Goal: Task Accomplishment & Management: Manage account settings

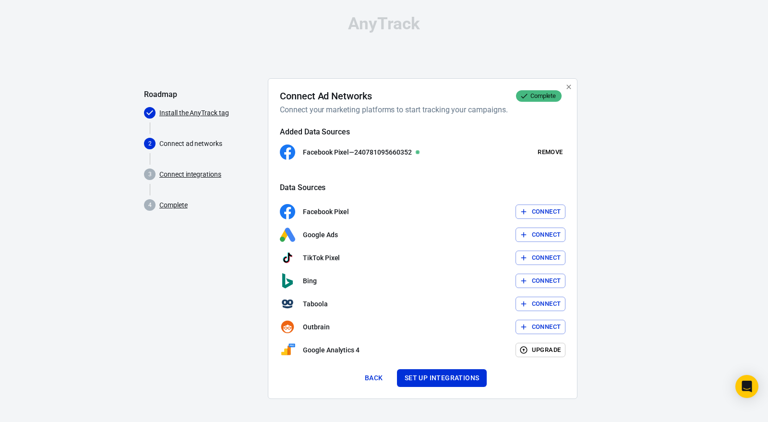
click at [553, 210] on button "Connect" at bounding box center [541, 212] width 50 height 15
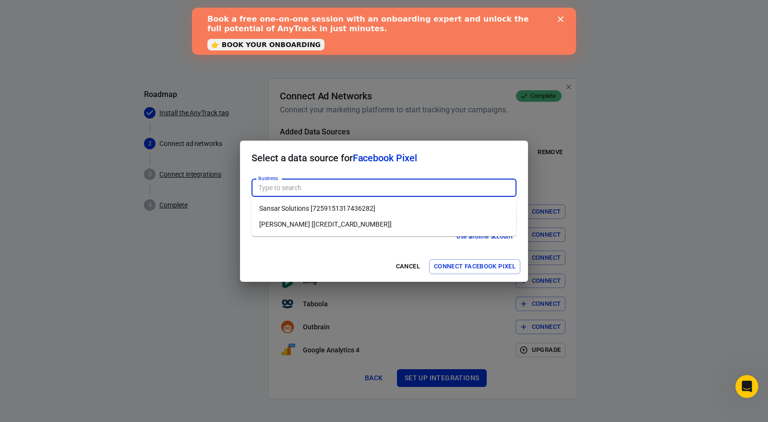
click at [357, 190] on input "Business" at bounding box center [383, 188] width 258 height 12
click at [341, 227] on li "Gurdeep Sangha [153605078832657]" at bounding box center [384, 225] width 265 height 16
type input "Gurdeep Sangha [153605078832657]"
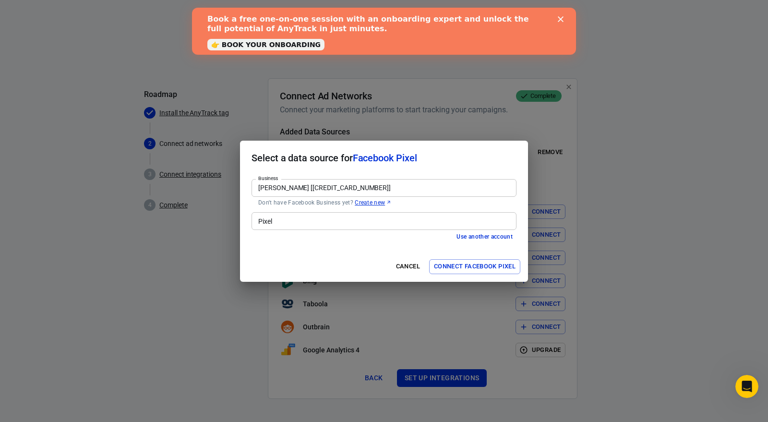
click at [340, 220] on input "Pixel" at bounding box center [383, 221] width 258 height 12
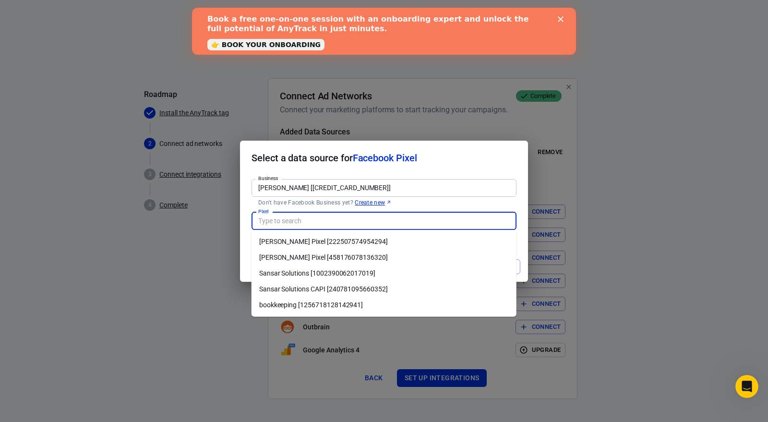
click at [323, 275] on li "Sansar Solutions [1002390062017019]" at bounding box center [384, 274] width 265 height 16
type input "Sansar Solutions [1002390062017019]"
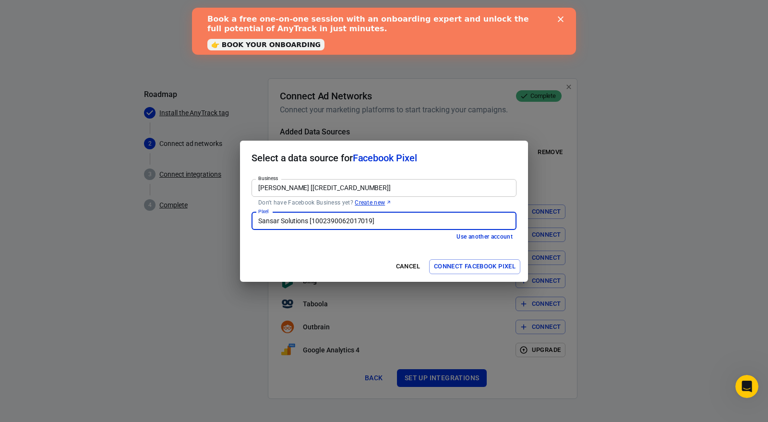
click at [473, 266] on button "Connect Facebook Pixel" at bounding box center [474, 266] width 91 height 15
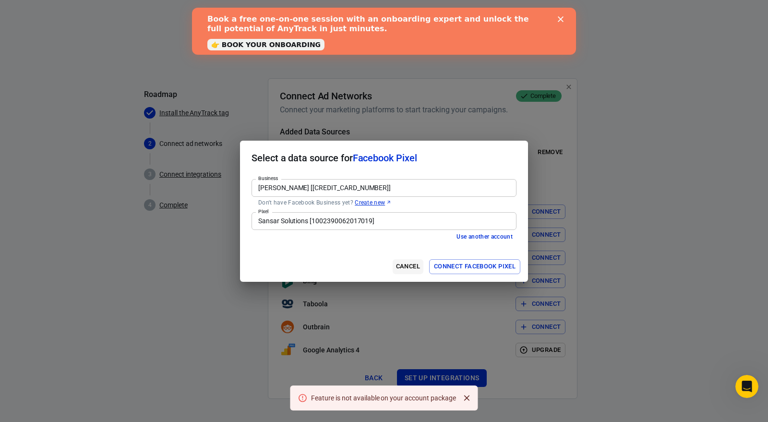
click at [407, 267] on button "Cancel" at bounding box center [408, 266] width 31 height 15
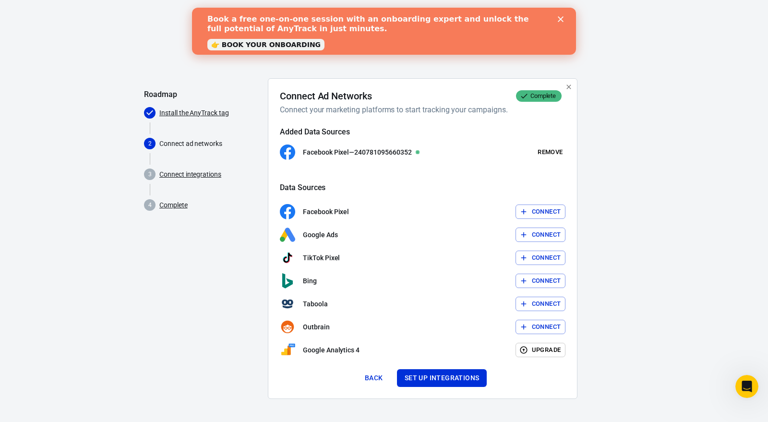
click at [538, 231] on button "Connect" at bounding box center [541, 235] width 50 height 15
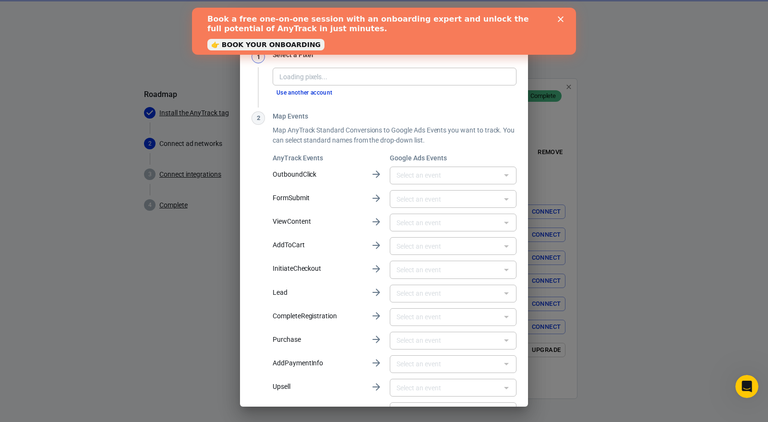
click at [419, 178] on input "text" at bounding box center [445, 176] width 105 height 12
click at [427, 143] on p "Map AnyTrack Standard Conversions to Google Ads Events you want to track. You c…" at bounding box center [395, 135] width 244 height 20
click at [342, 75] on input "Pixel" at bounding box center [394, 77] width 237 height 12
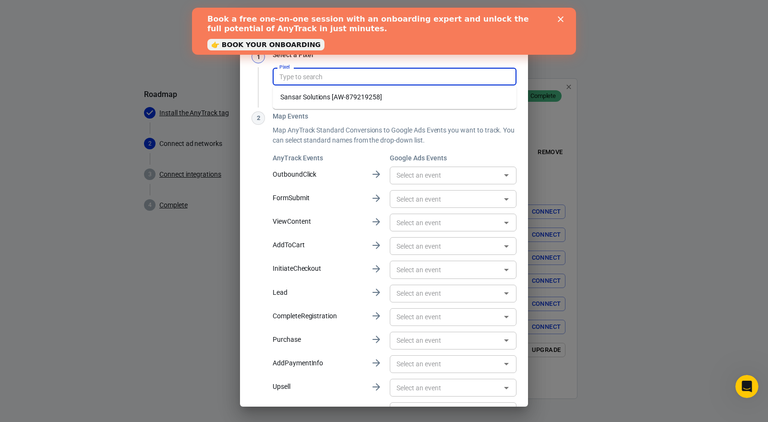
click at [348, 94] on li "Sansar Solutions [AW-879219258]" at bounding box center [395, 97] width 244 height 16
type input "Sansar Solutions [AW-879219258]"
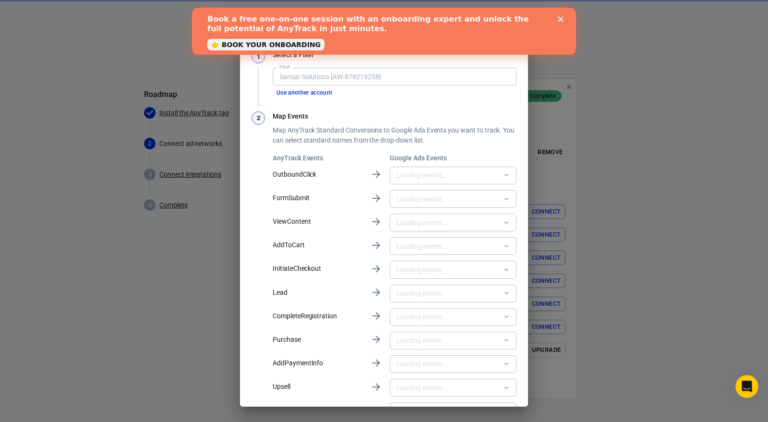
type input "Submit Lead Form [g8LhCKTV_PYYELqkn6MD]"
type input "Booked Appointment [vBQjCKSJ2sQZELqkn6MD]"
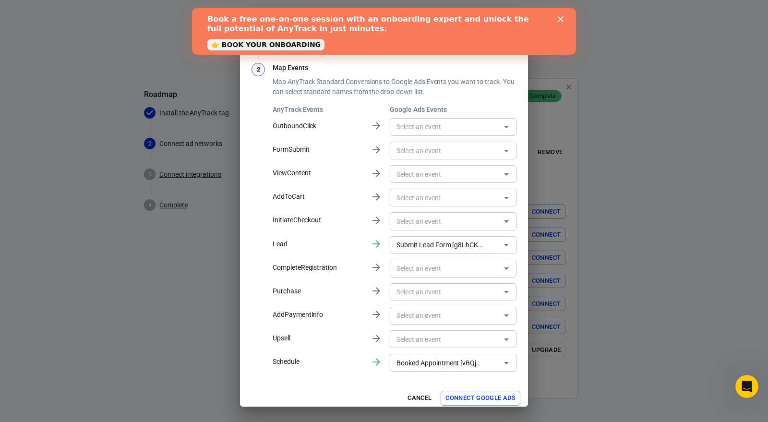
scroll to position [54, 0]
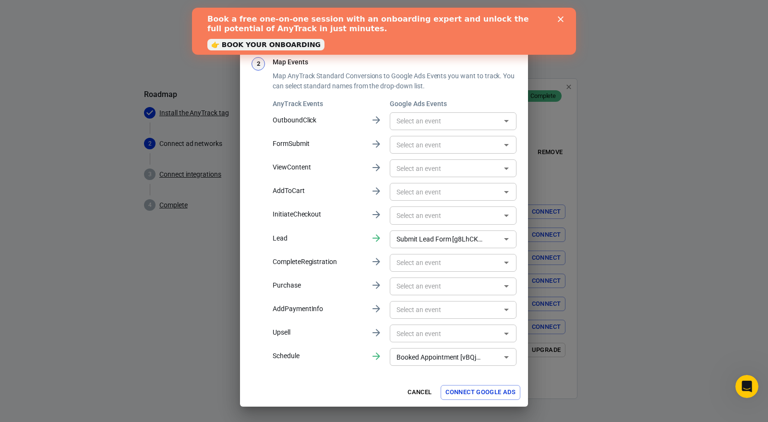
click at [490, 391] on button "Connect Google Ads" at bounding box center [481, 392] width 80 height 15
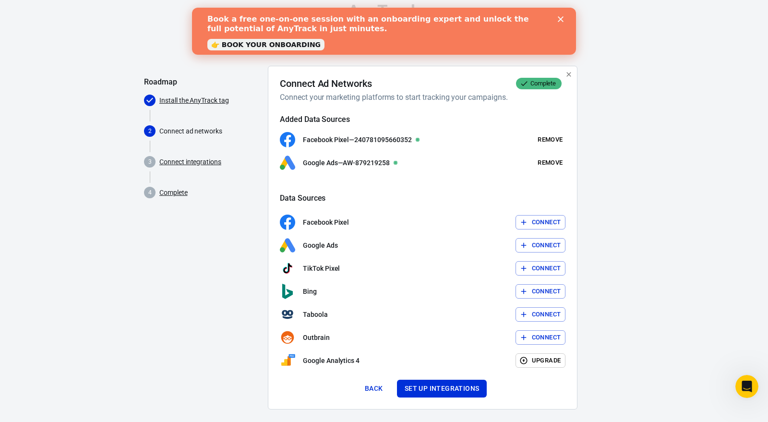
scroll to position [22, 0]
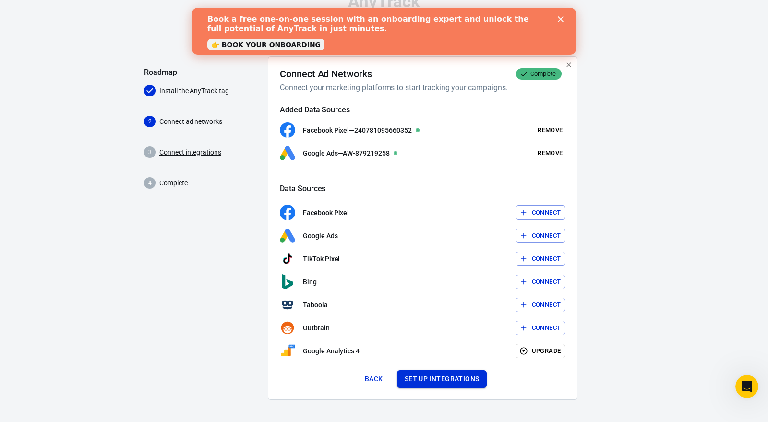
click at [435, 377] on button "Set up integrations" at bounding box center [442, 379] width 90 height 18
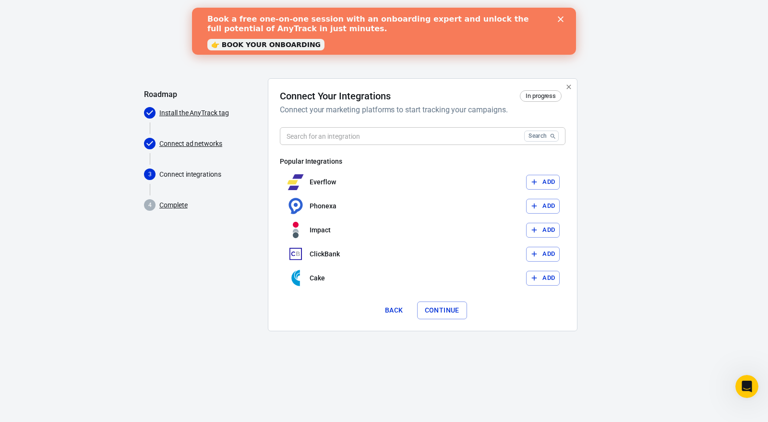
click at [434, 316] on button "Continue" at bounding box center [442, 311] width 50 height 18
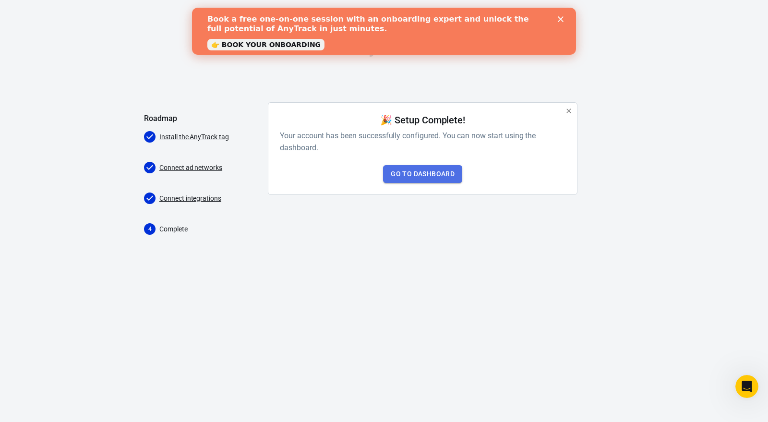
click at [423, 175] on link "Go to Dashboard" at bounding box center [422, 174] width 79 height 18
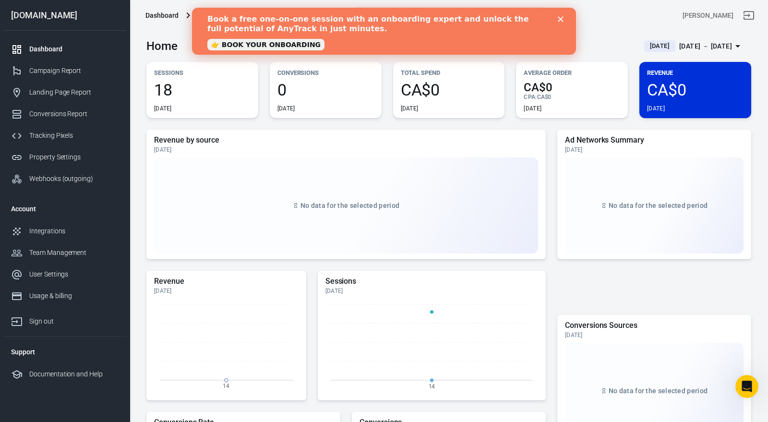
click at [562, 22] on icon "Close" at bounding box center [561, 19] width 6 height 6
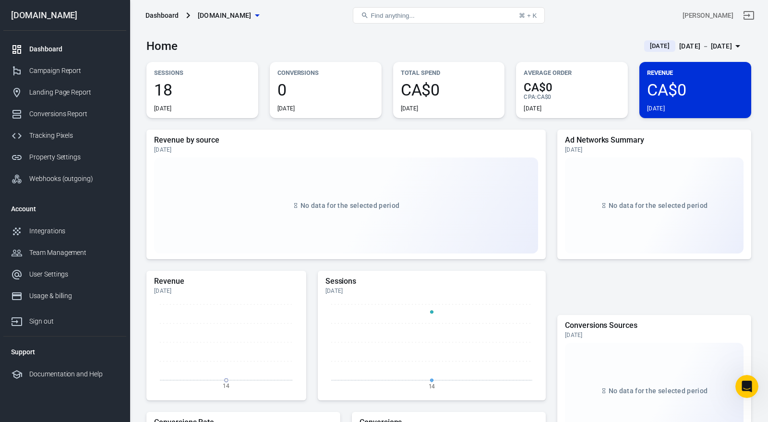
click at [199, 94] on span "18" at bounding box center [202, 90] width 97 height 16
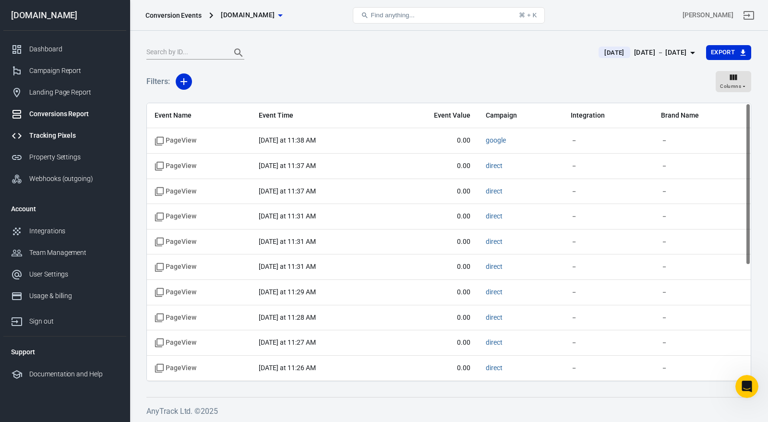
click at [74, 134] on div "Tracking Pixels" at bounding box center [73, 136] width 89 height 10
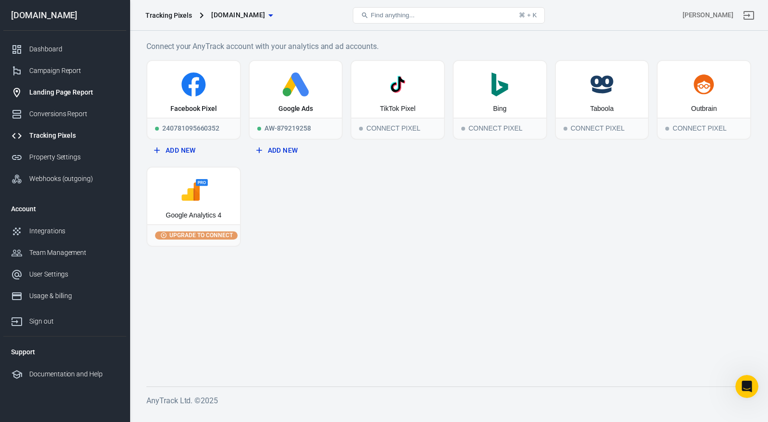
click at [62, 99] on link "Landing Page Report" at bounding box center [64, 93] width 123 height 22
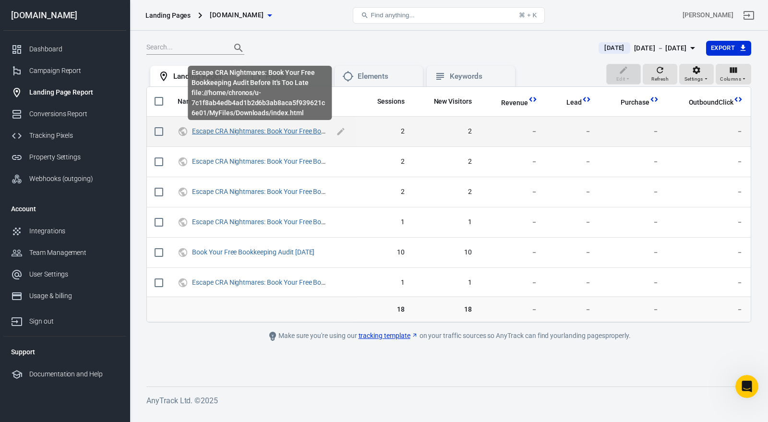
click at [216, 129] on link "Escape CRA Nightmares: Book Your Free Bookkeeping Audit Before It's Too Late" at bounding box center [309, 131] width 234 height 8
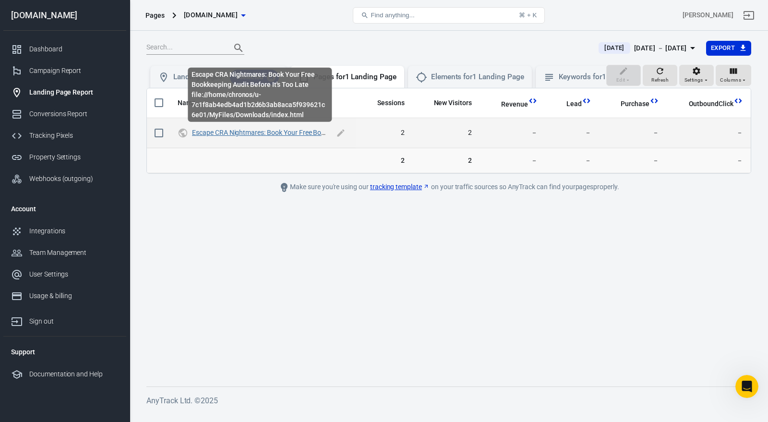
click at [220, 129] on link "Escape CRA Nightmares: Book Your Free Bookkeeping Audit Before It's Too Late" at bounding box center [309, 133] width 234 height 8
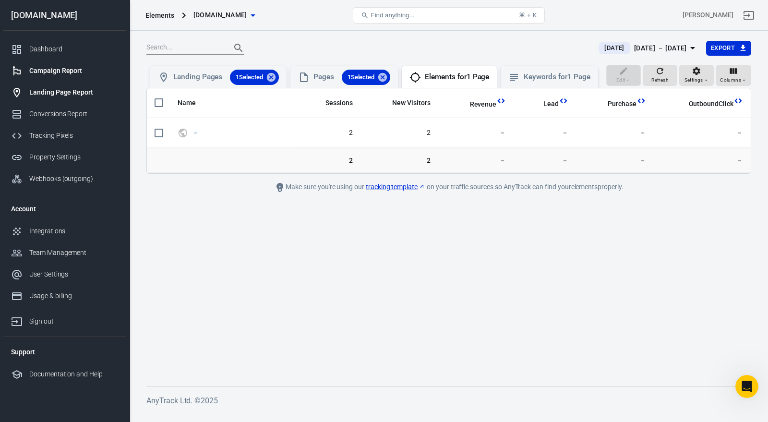
click at [57, 75] on div "Campaign Report" at bounding box center [73, 71] width 89 height 10
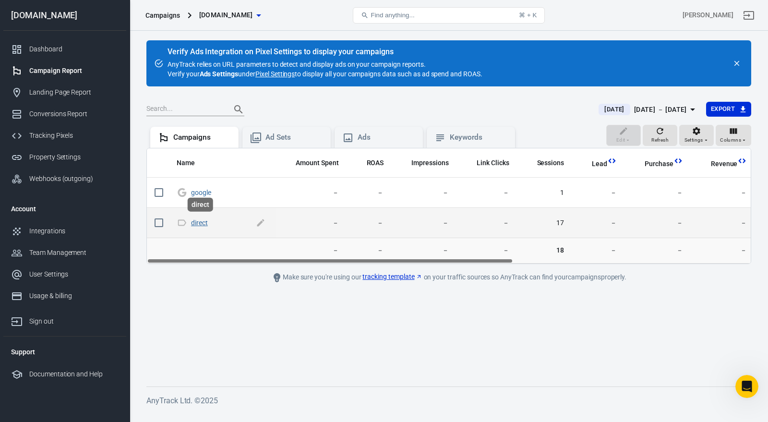
click at [198, 221] on link "direct" at bounding box center [199, 223] width 17 height 8
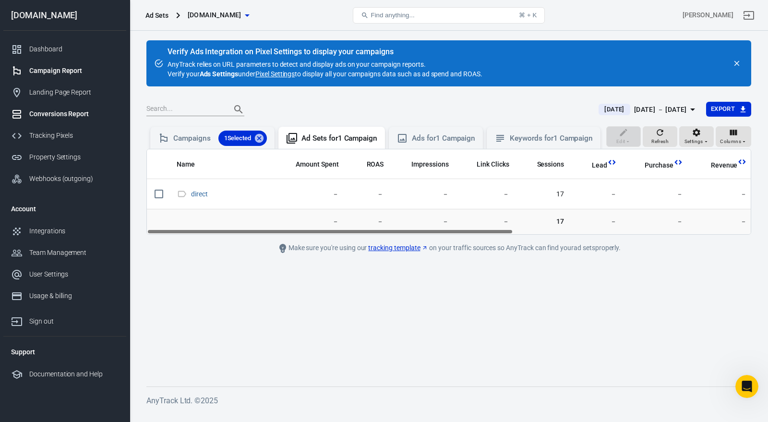
click at [75, 116] on div "Conversions Report" at bounding box center [73, 114] width 89 height 10
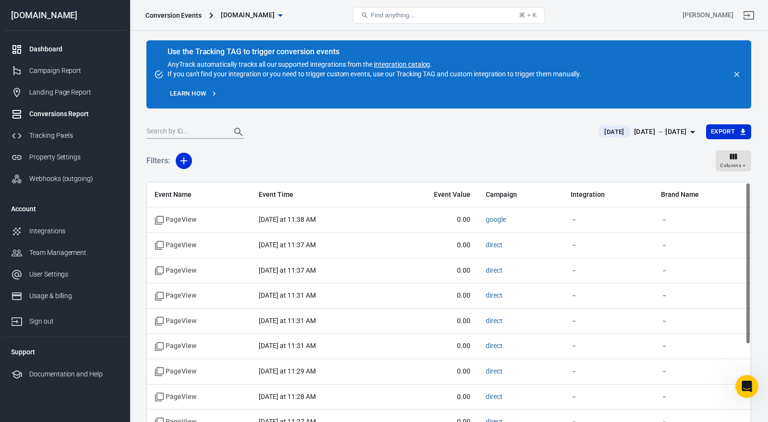
click at [69, 46] on div "Dashboard" at bounding box center [73, 49] width 89 height 10
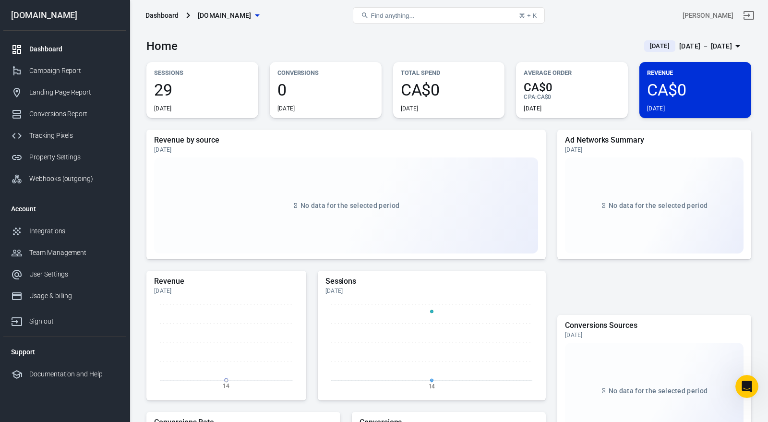
click at [63, 10] on div "sansarsolutions.com" at bounding box center [64, 15] width 123 height 31
click at [170, 12] on div "Dashboard" at bounding box center [161, 16] width 33 height 10
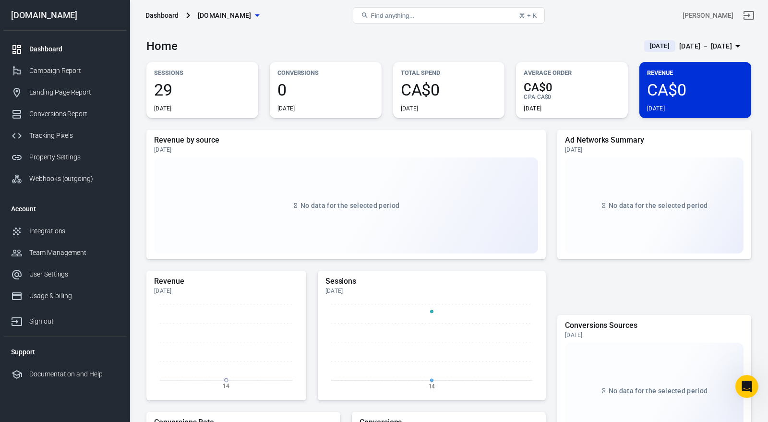
click at [291, 12] on div "Dashboard sansarsolutions.com" at bounding box center [243, 15] width 203 height 23
click at [260, 14] on icon "button" at bounding box center [257, 15] width 5 height 2
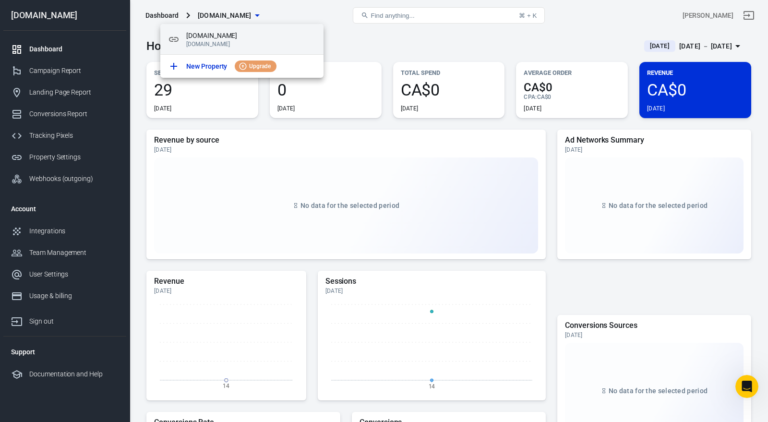
click at [216, 35] on span "sansarsolutions.com" at bounding box center [251, 36] width 130 height 10
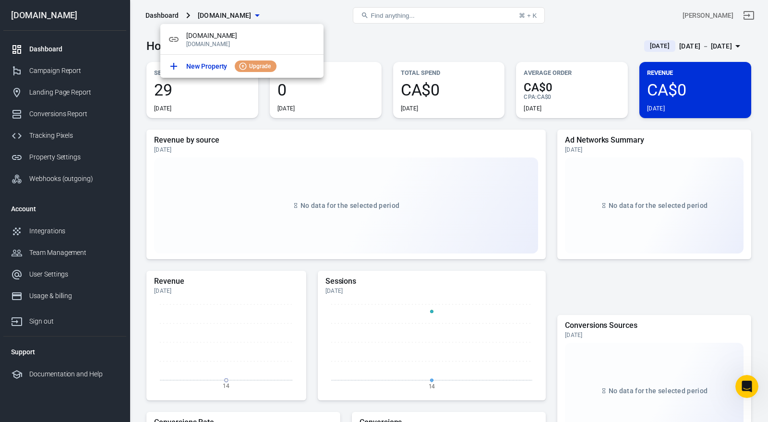
click at [379, 37] on div at bounding box center [384, 211] width 768 height 422
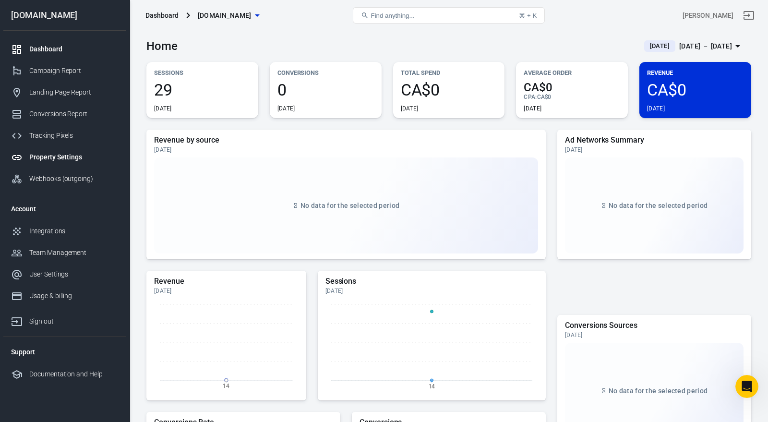
click at [66, 153] on div "Property Settings" at bounding box center [73, 157] width 89 height 10
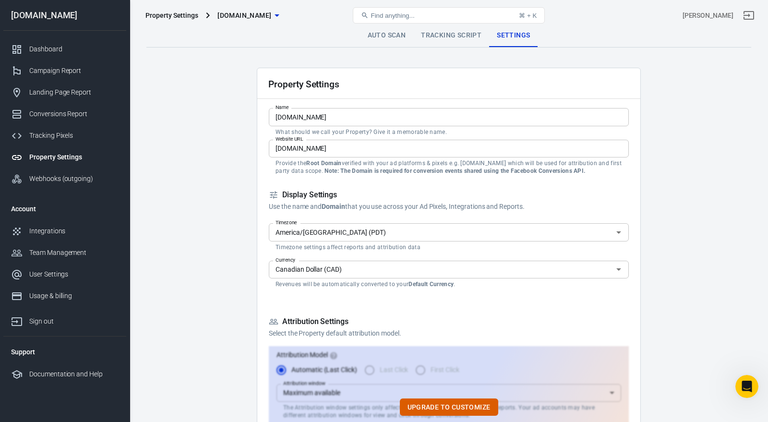
click at [296, 118] on input "sansarsolutions.com" at bounding box center [449, 117] width 360 height 18
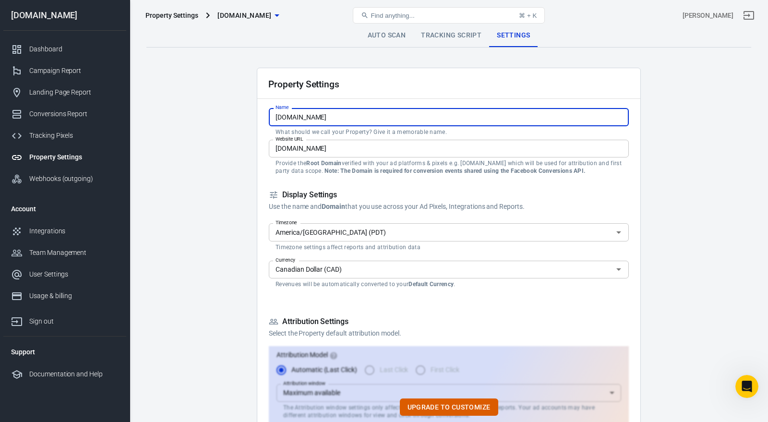
click at [296, 118] on input "sansarsolutions.com" at bounding box center [449, 117] width 360 height 18
click at [360, 151] on input "sansarsolutions.com" at bounding box center [449, 149] width 360 height 18
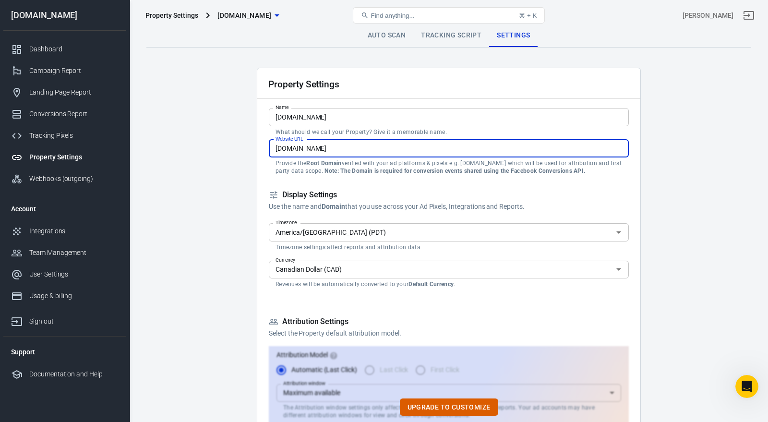
click at [360, 151] on input "sansarsolutions.com" at bounding box center [449, 149] width 360 height 18
paste input "https://sansarbookkeepingandaccounting.netlify.app/"
type input "https://sansarbookkeepingandaccounting.netlify.app/"
click at [376, 122] on input "sansarsolutions.com" at bounding box center [449, 117] width 360 height 18
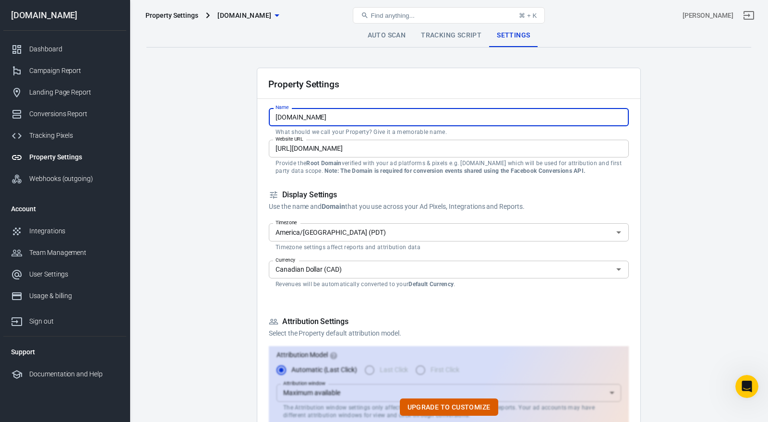
type input "[DOMAIN_NAME]"
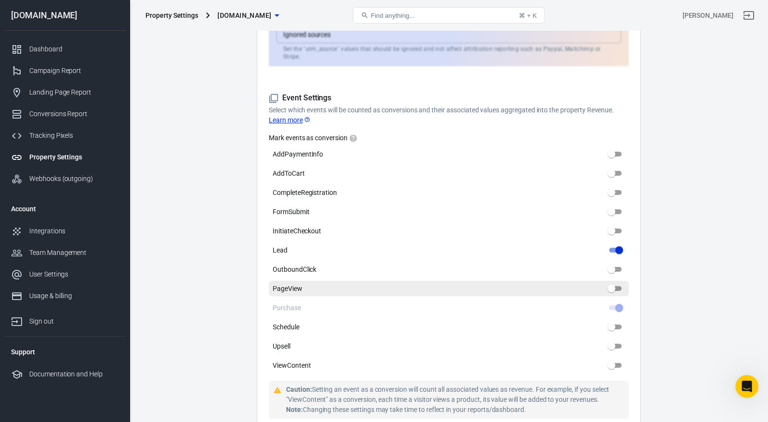
scroll to position [404, 0]
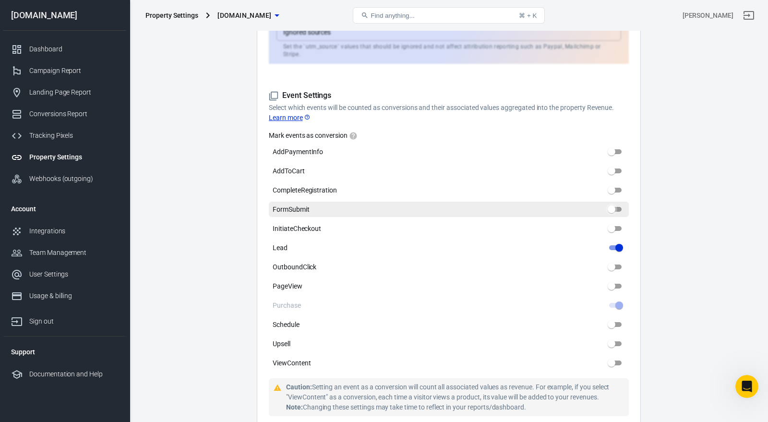
click at [614, 204] on input "FormSubmit" at bounding box center [611, 210] width 35 height 12
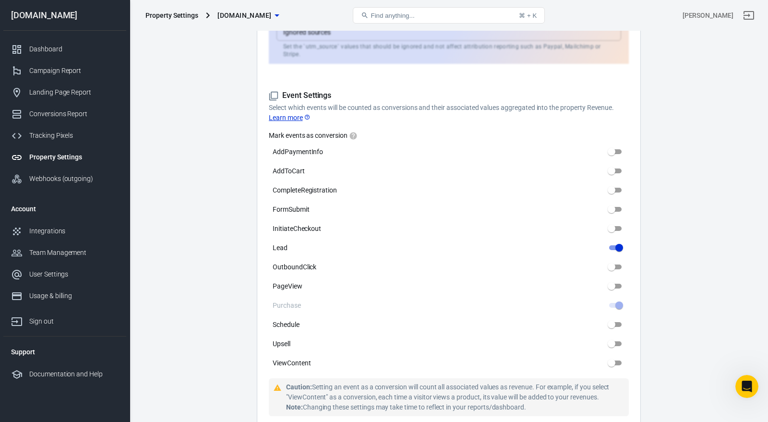
drag, startPoint x: 612, startPoint y: 198, endPoint x: 619, endPoint y: 209, distance: 12.8
click at [612, 204] on input "FormSubmit" at bounding box center [611, 210] width 35 height 12
checkbox input "false"
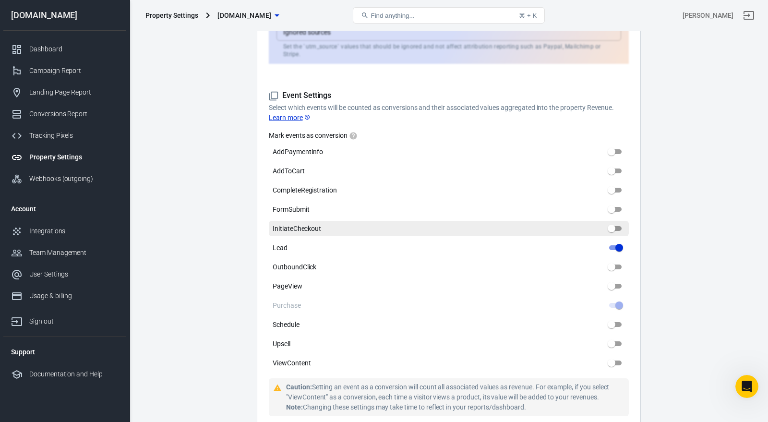
click at [617, 223] on input "InitiateCheckout" at bounding box center [611, 229] width 35 height 12
checkbox input "false"
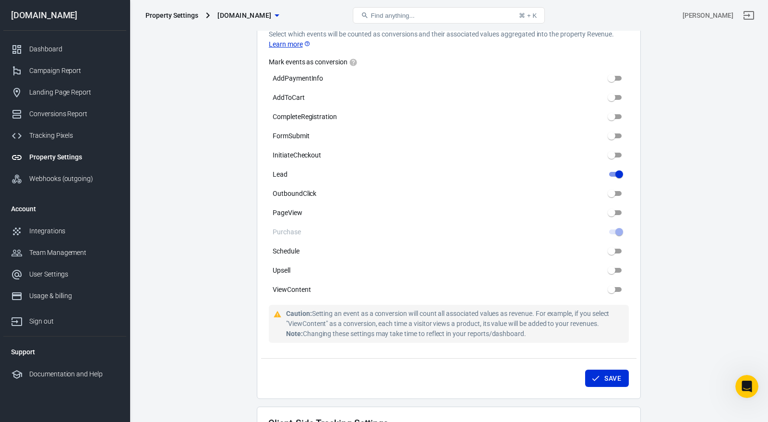
scroll to position [630, 0]
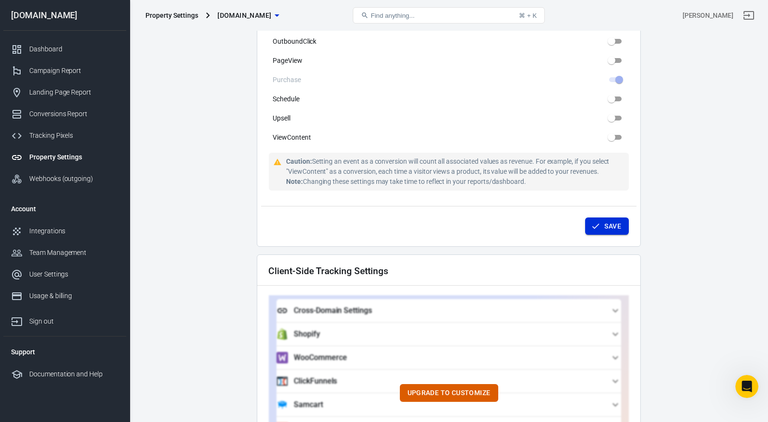
click at [606, 218] on button "Save" at bounding box center [607, 227] width 44 height 18
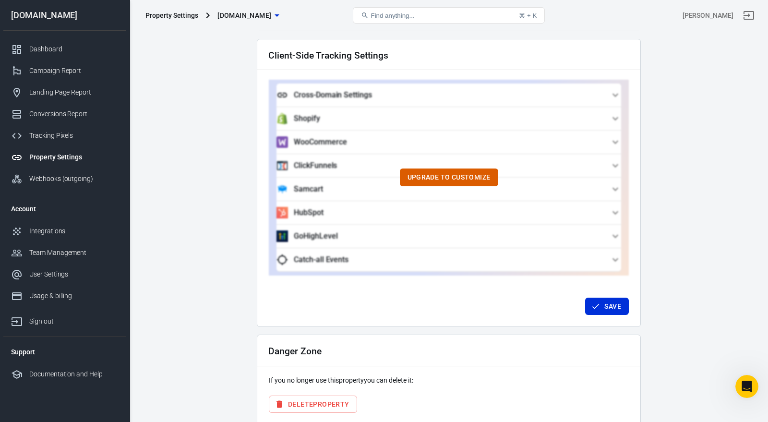
type input "sansarbookkeepingandaccounting.netlify.app"
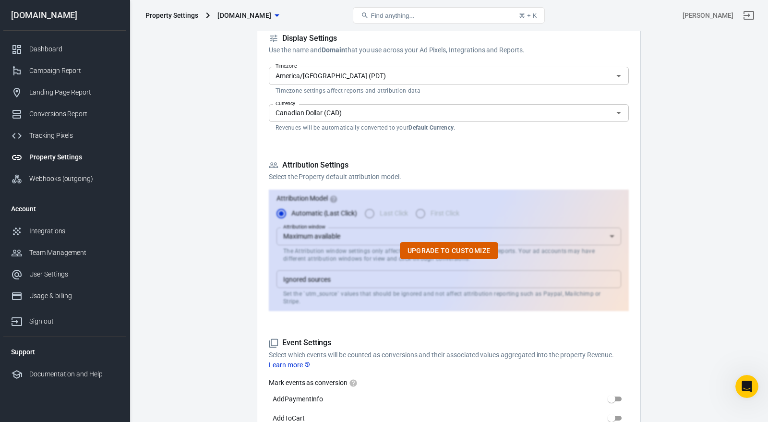
scroll to position [0, 0]
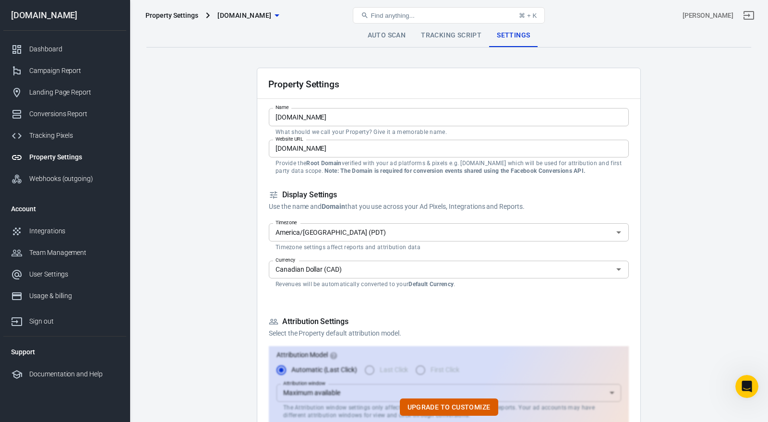
click at [247, 17] on span "[DOMAIN_NAME]" at bounding box center [245, 16] width 54 height 12
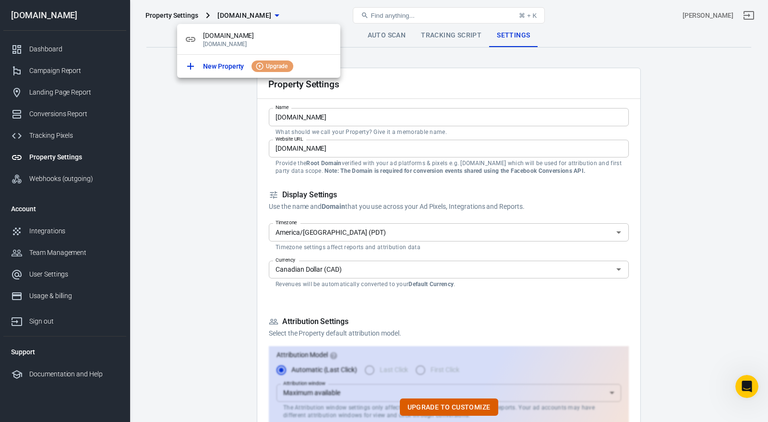
click at [207, 148] on div at bounding box center [384, 211] width 768 height 422
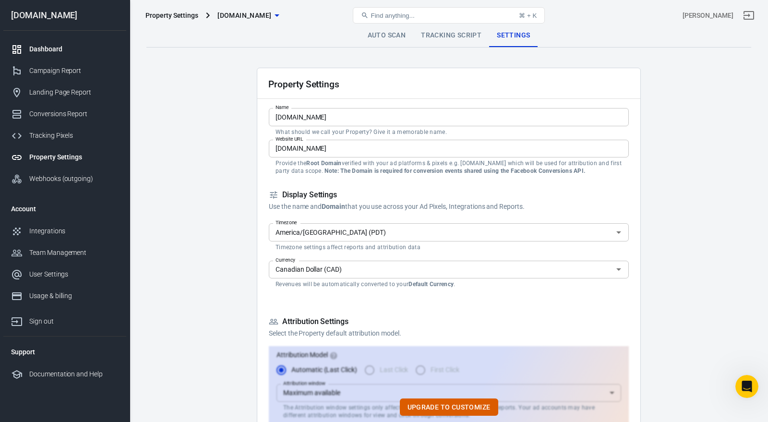
click at [52, 53] on div "Dashboard" at bounding box center [73, 49] width 89 height 10
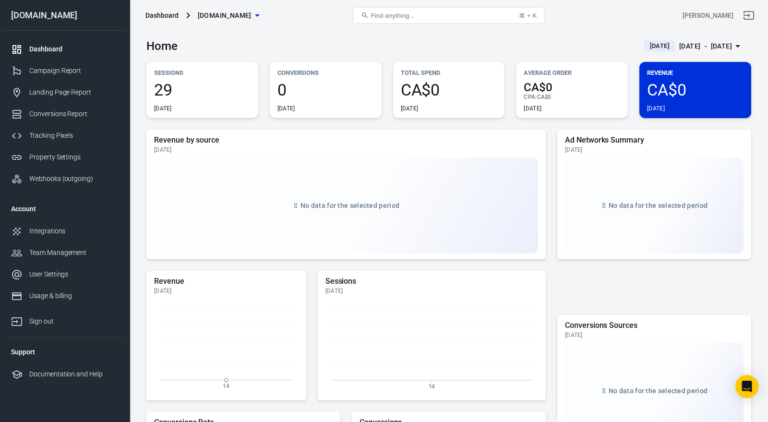
click at [201, 90] on span "29" at bounding box center [202, 90] width 97 height 16
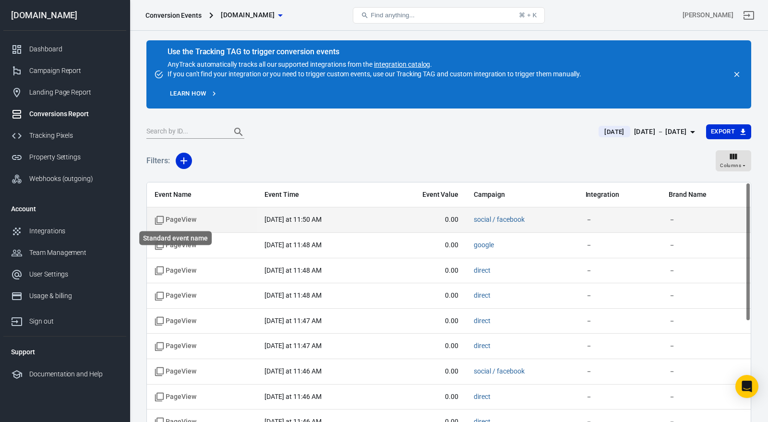
click at [169, 220] on span "PageView" at bounding box center [176, 220] width 42 height 10
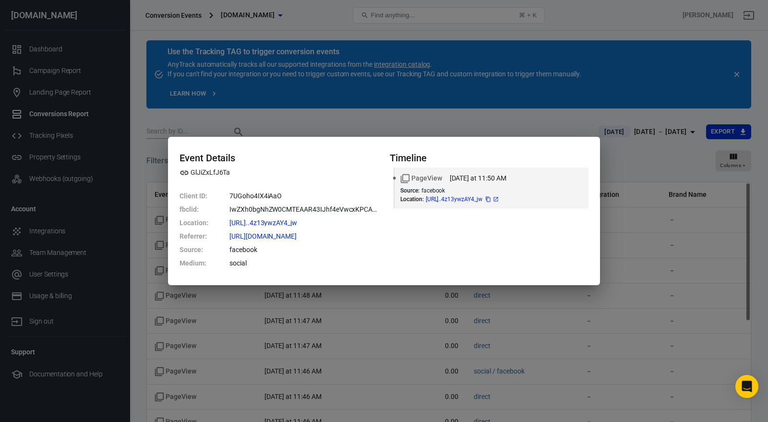
click at [484, 198] on span "https://sansarbookkeepinga...4z13ywzAY4_jw" at bounding box center [463, 199] width 74 height 6
click at [474, 196] on span "https://sansarbookkeepinga...4z13ywzAY4_jw" at bounding box center [463, 199] width 74 height 6
click at [293, 222] on span "https://sansarbookkeepinga...4z13ywzAY4_jw" at bounding box center [272, 222] width 85 height 7
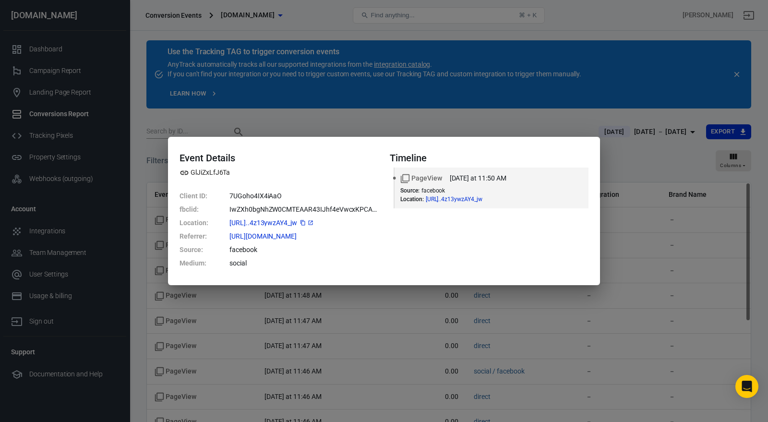
click at [286, 221] on span "https://sansarbookkeepinga...4z13ywzAY4_jw" at bounding box center [272, 222] width 85 height 7
click at [314, 224] on icon at bounding box center [311, 223] width 6 height 6
click at [654, 195] on div "Event Details GlJiZxLfJ6Ta Client ID : 7UGoho4IX4iAaO fbclid : IwZXh0bgNhZW0CMT…" at bounding box center [384, 211] width 768 height 422
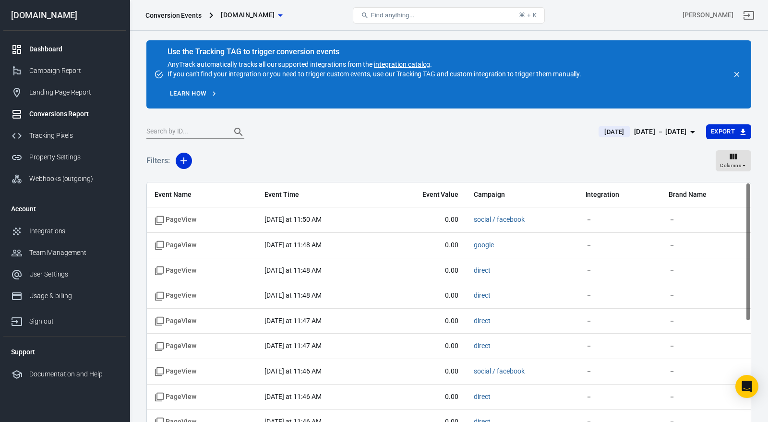
click at [49, 44] on div "Dashboard" at bounding box center [73, 49] width 89 height 10
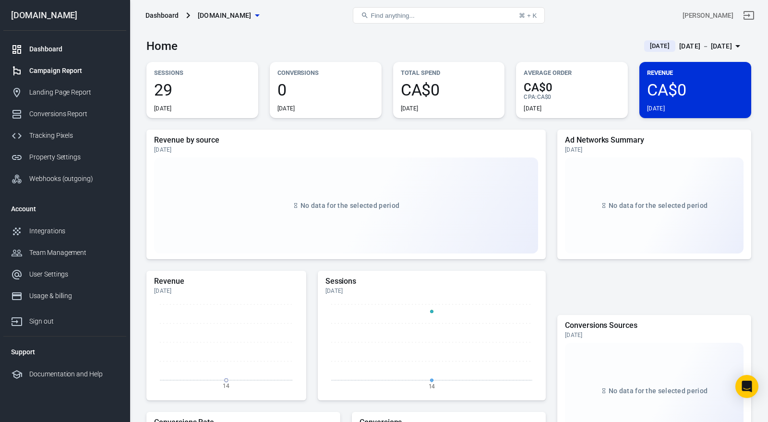
click at [74, 75] on div "Campaign Report" at bounding box center [73, 71] width 89 height 10
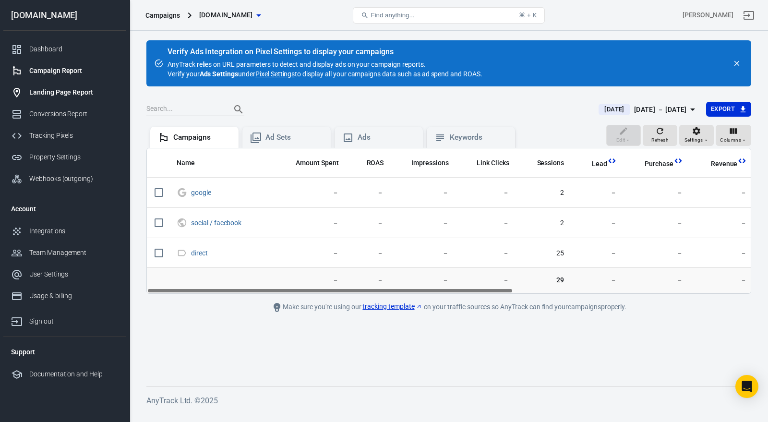
click at [64, 92] on div "Landing Page Report" at bounding box center [73, 92] width 89 height 10
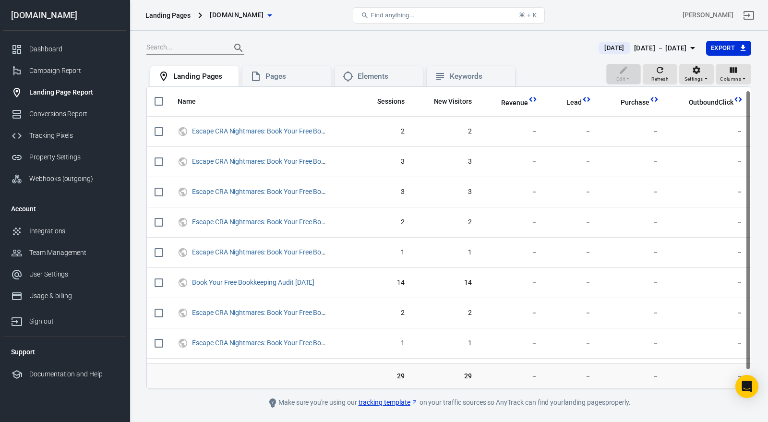
scroll to position [6, 0]
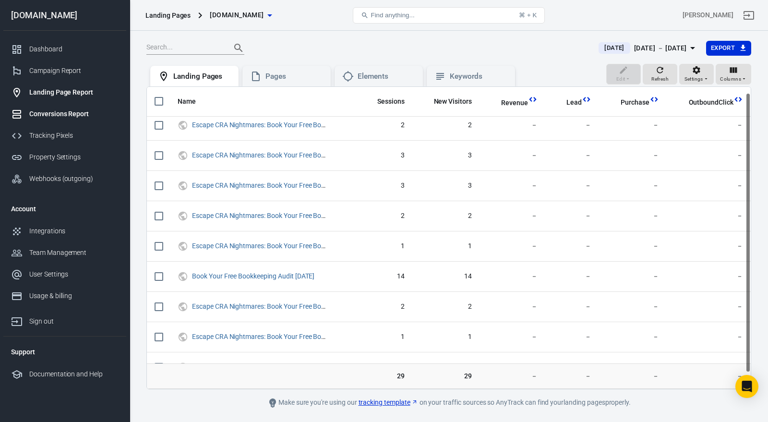
click at [61, 115] on div "Conversions Report" at bounding box center [73, 114] width 89 height 10
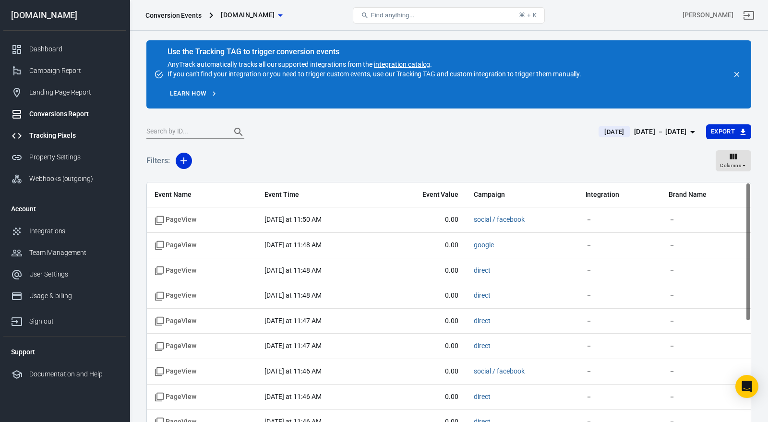
click at [63, 136] on div "Tracking Pixels" at bounding box center [73, 136] width 89 height 10
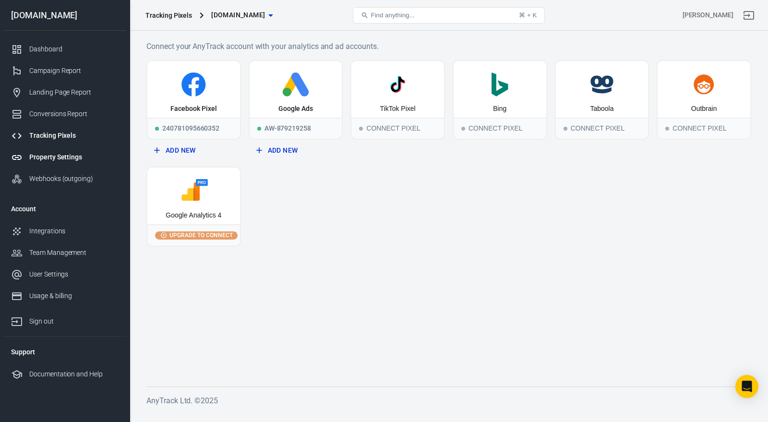
click at [83, 152] on link "Property Settings" at bounding box center [64, 157] width 123 height 22
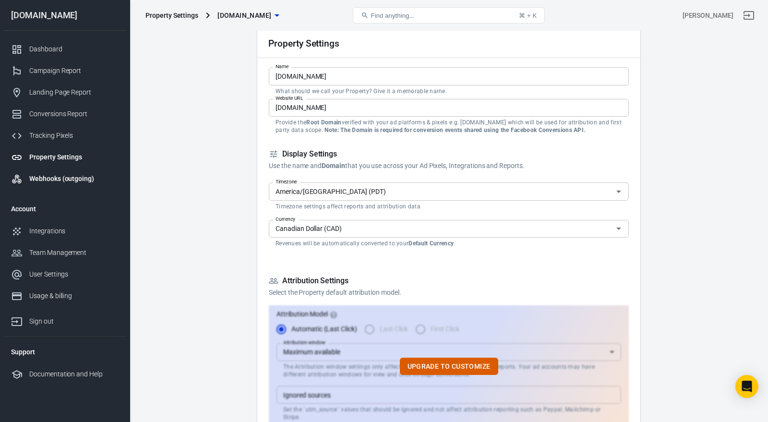
scroll to position [57, 0]
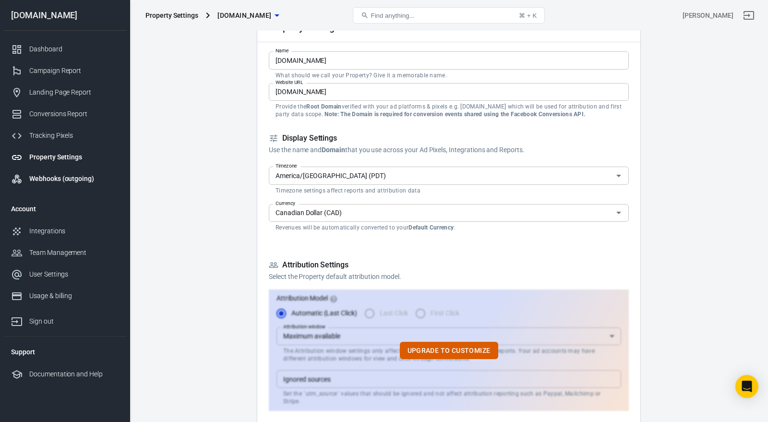
click at [85, 180] on div "Webhooks (outgoing)" at bounding box center [73, 179] width 89 height 10
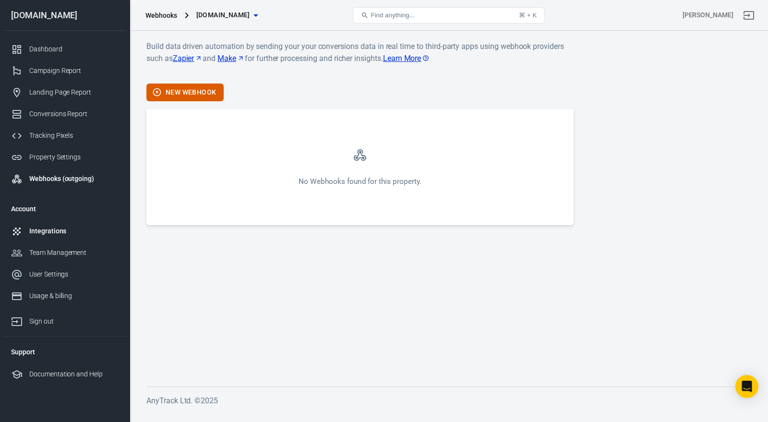
click at [56, 230] on div "Integrations" at bounding box center [73, 231] width 89 height 10
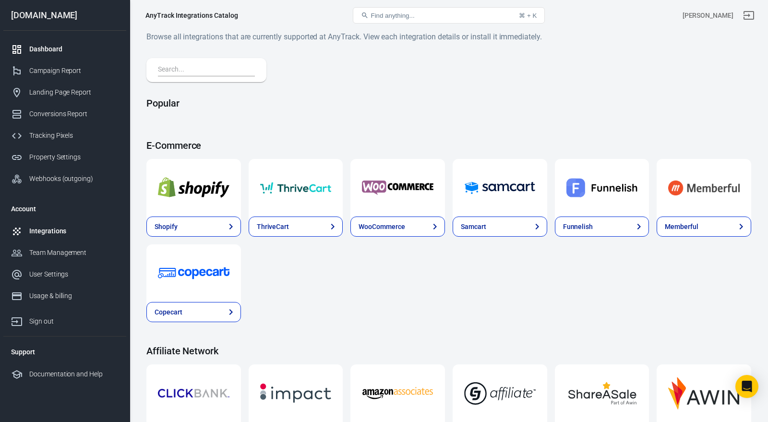
click at [83, 47] on div "Dashboard" at bounding box center [73, 49] width 89 height 10
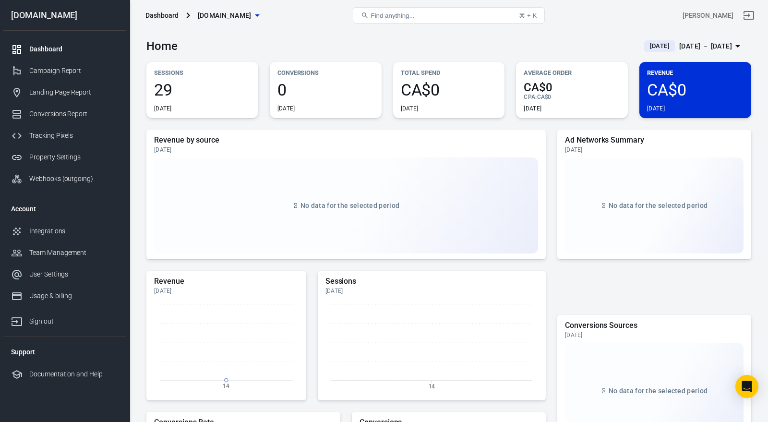
click at [251, 12] on span "[DOMAIN_NAME]" at bounding box center [225, 16] width 54 height 12
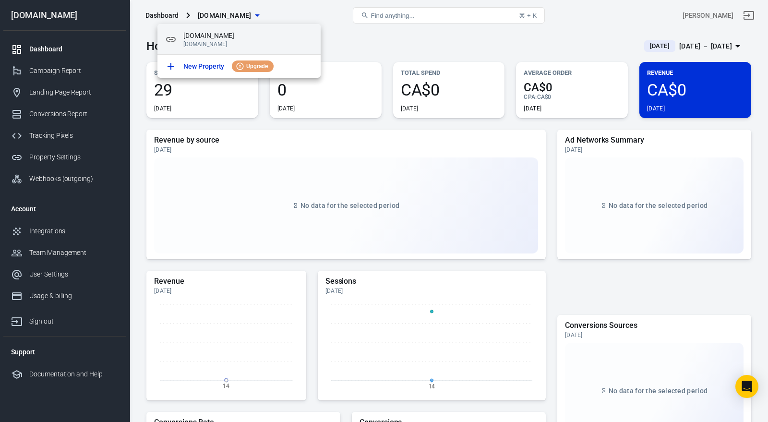
click at [233, 35] on span "[DOMAIN_NAME]" at bounding box center [248, 36] width 130 height 10
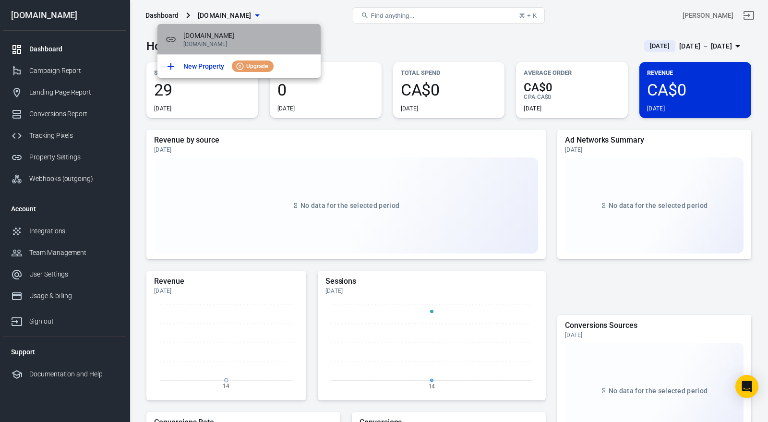
click at [303, 41] on p "sansarbookkeepingandaccounting.netlify.app" at bounding box center [248, 44] width 130 height 7
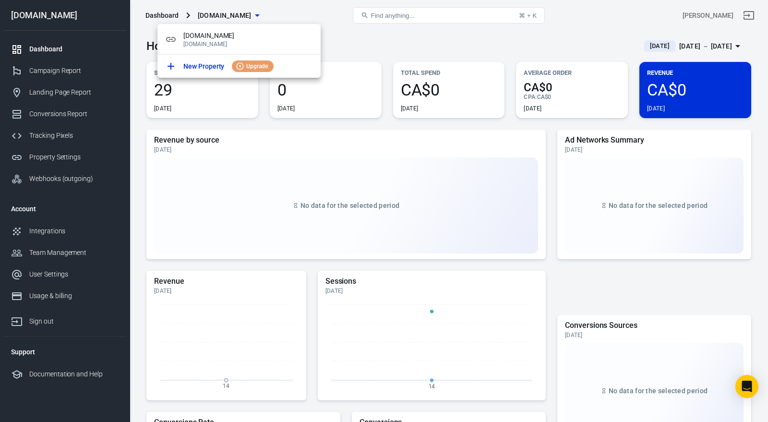
click at [341, 35] on div at bounding box center [384, 211] width 768 height 422
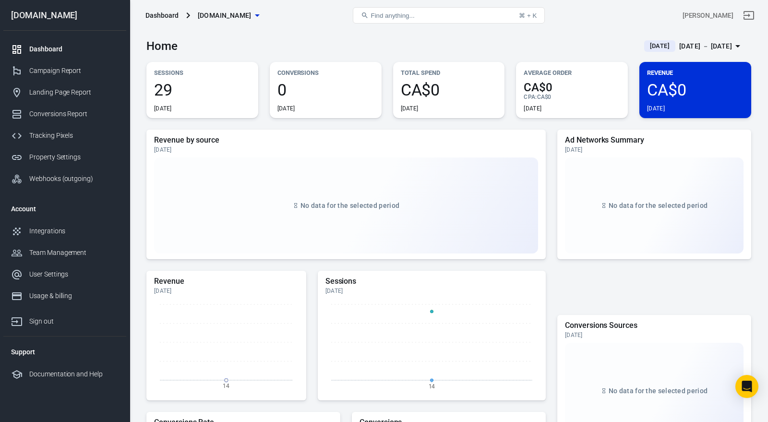
click at [230, 11] on span "[DOMAIN_NAME]" at bounding box center [225, 16] width 54 height 12
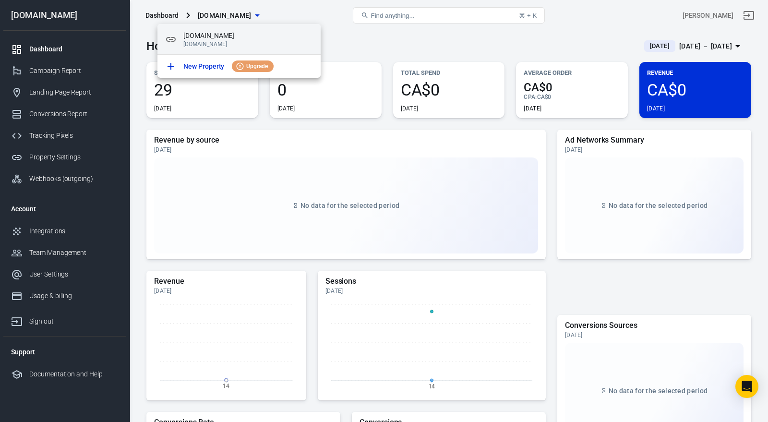
click at [227, 37] on span "[DOMAIN_NAME]" at bounding box center [248, 36] width 130 height 10
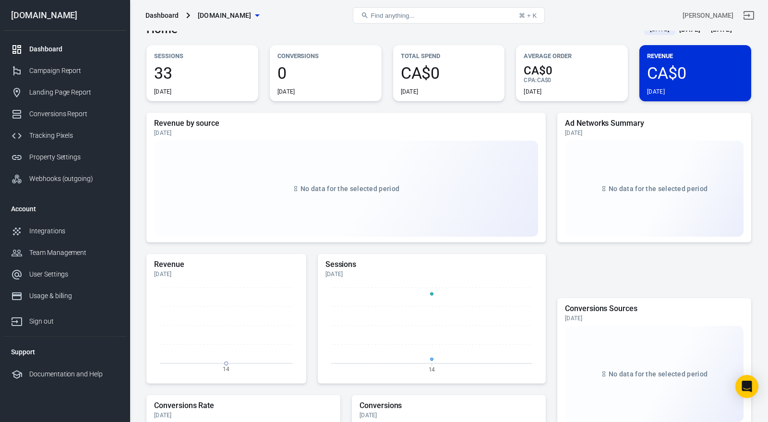
scroll to position [17, 0]
click at [170, 85] on div "33 [DATE]" at bounding box center [202, 79] width 97 height 31
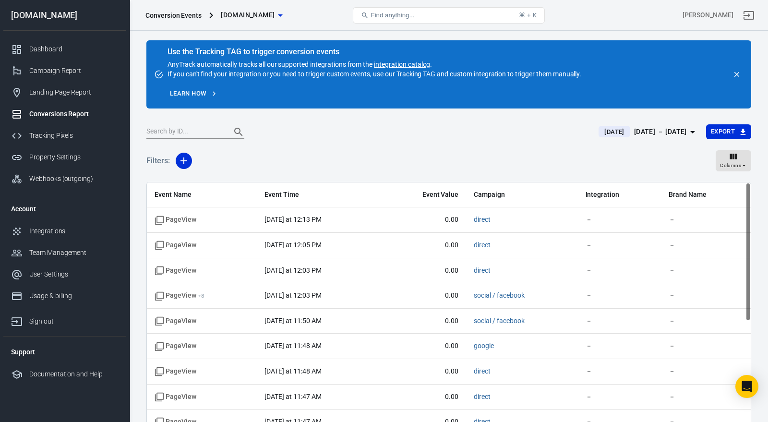
click at [275, 12] on span "[DOMAIN_NAME]" at bounding box center [248, 15] width 54 height 12
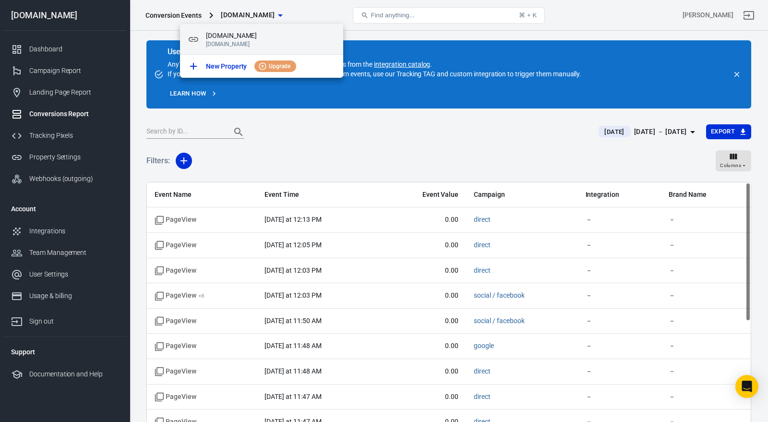
click at [266, 34] on span "[DOMAIN_NAME]" at bounding box center [271, 36] width 130 height 10
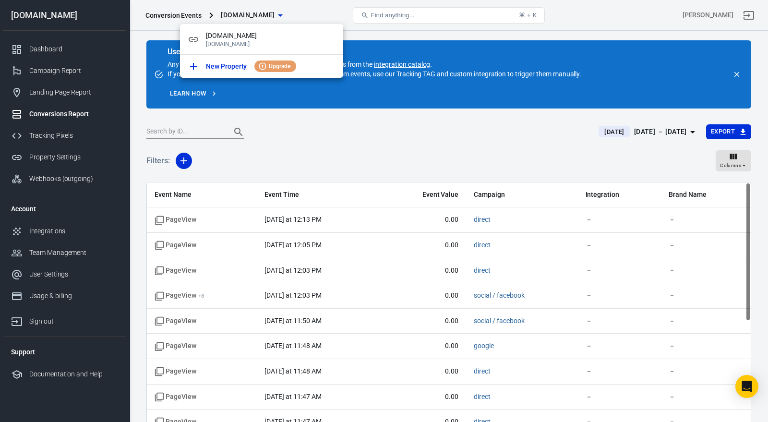
click at [35, 47] on div at bounding box center [384, 211] width 768 height 422
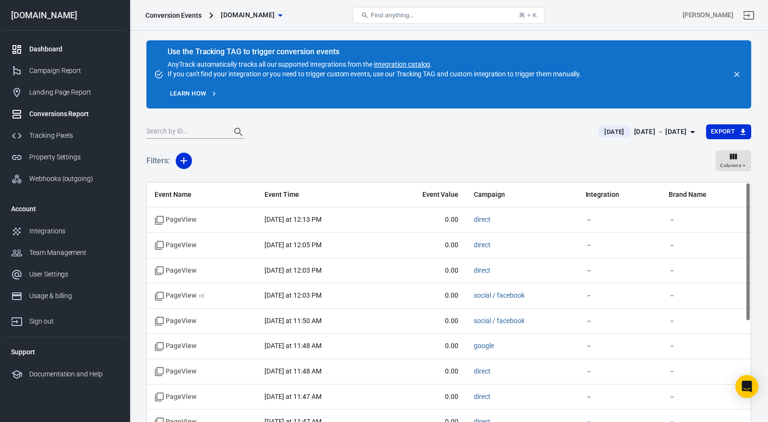
click at [38, 48] on div "Dashboard" at bounding box center [73, 49] width 89 height 10
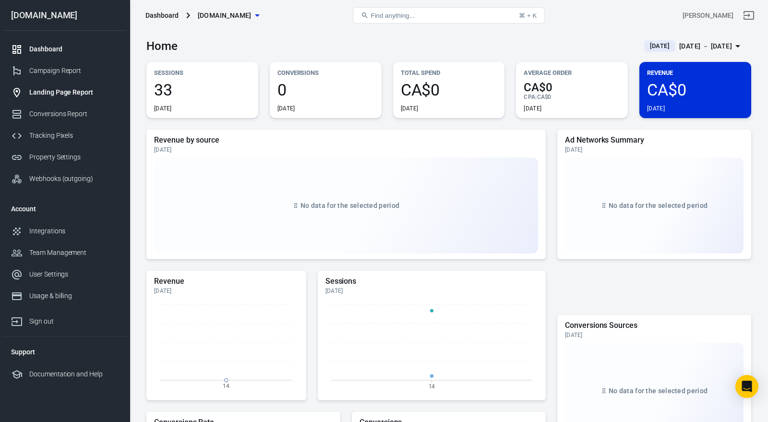
click at [75, 88] on div "Landing Page Report" at bounding box center [73, 92] width 89 height 10
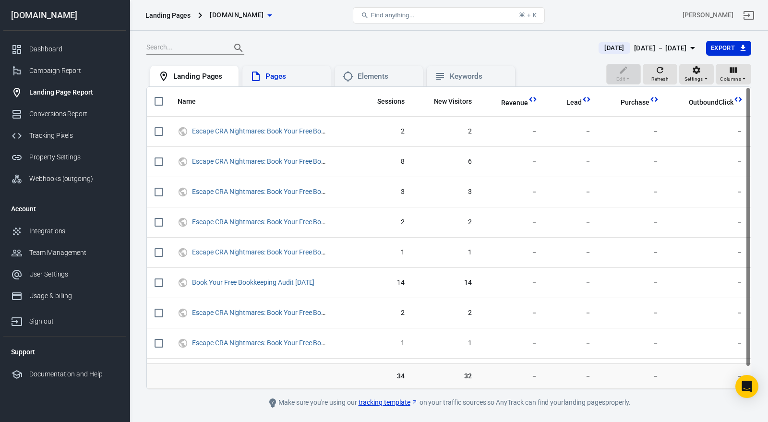
click at [260, 78] on icon at bounding box center [256, 77] width 12 height 12
click at [445, 75] on icon at bounding box center [441, 77] width 12 height 12
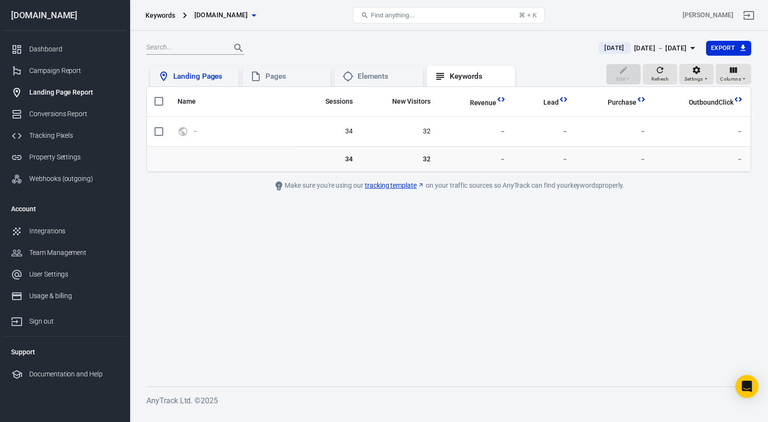
click at [191, 77] on div "Landing Pages" at bounding box center [202, 77] width 58 height 10
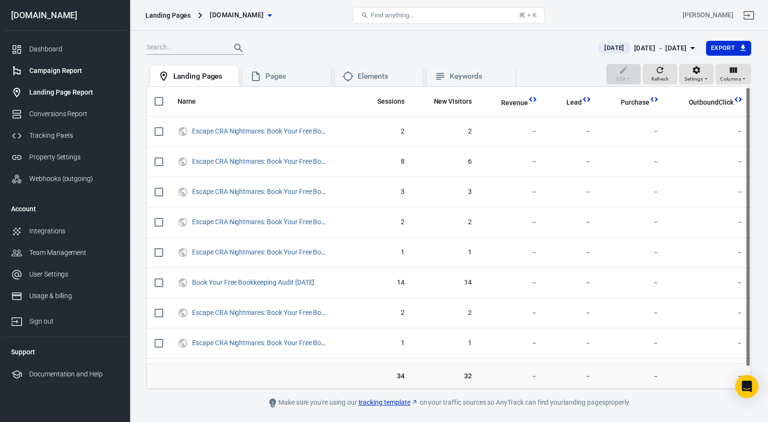
click at [47, 68] on div "Campaign Report" at bounding box center [73, 71] width 89 height 10
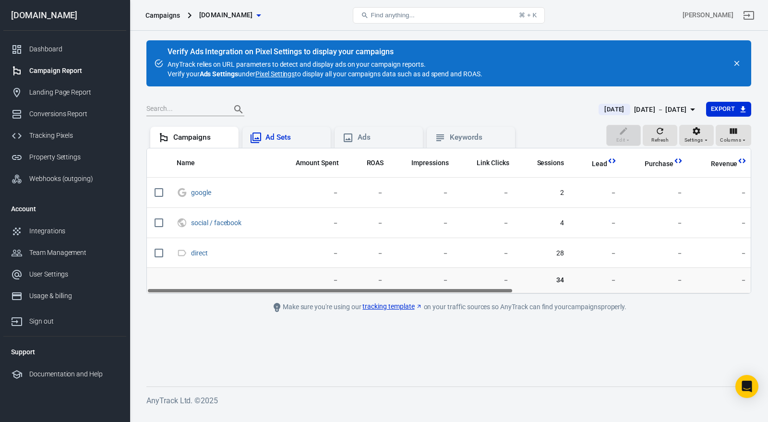
click at [311, 144] on div "Ad Sets" at bounding box center [286, 137] width 88 height 21
click at [373, 138] on div "Ads" at bounding box center [387, 138] width 58 height 10
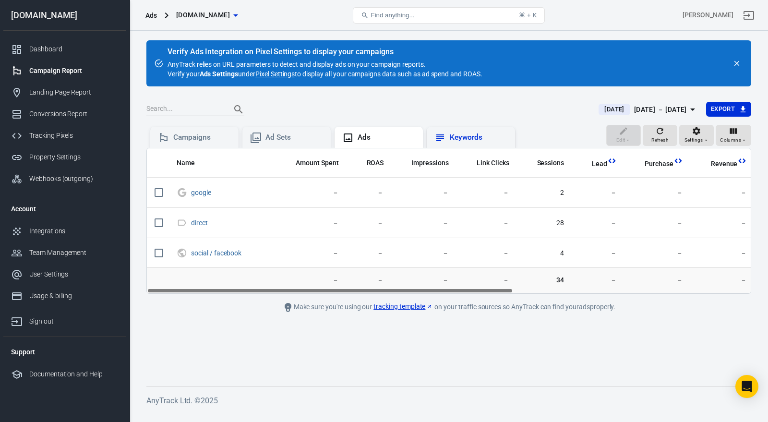
click at [450, 137] on div "Keywords" at bounding box center [479, 138] width 58 height 10
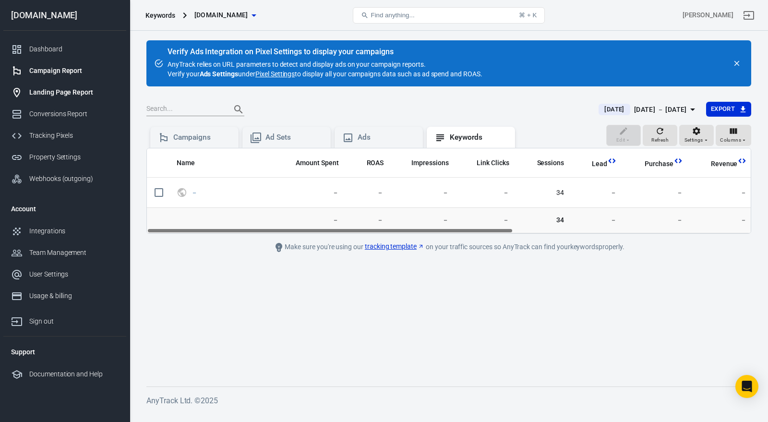
click at [73, 94] on div "Landing Page Report" at bounding box center [73, 92] width 89 height 10
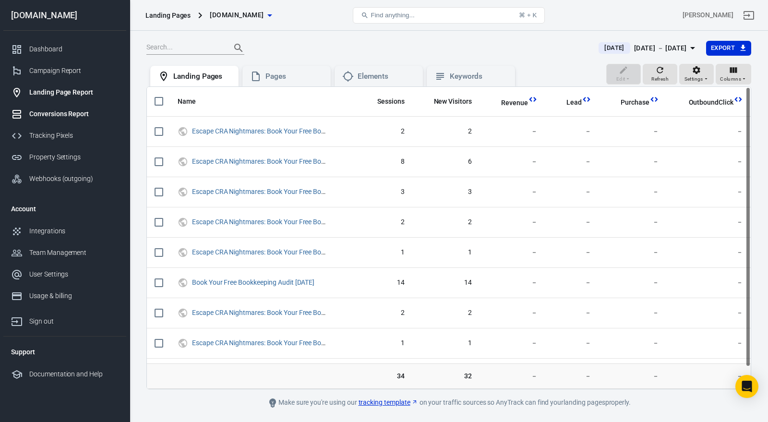
click at [57, 115] on div "Conversions Report" at bounding box center [73, 114] width 89 height 10
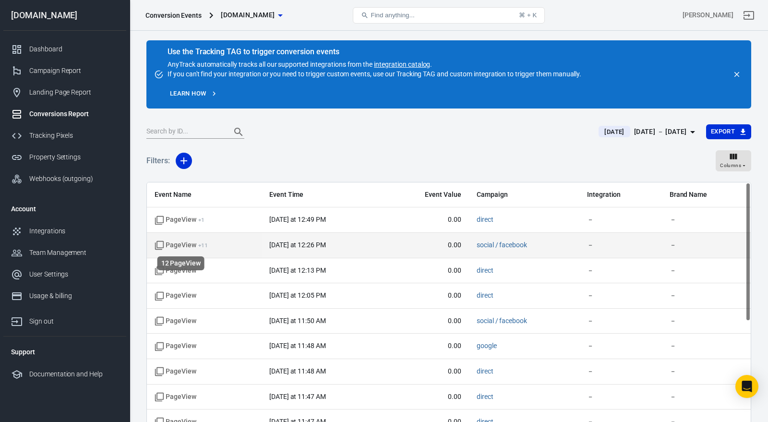
click at [158, 244] on icon "scrollable content" at bounding box center [160, 246] width 10 height 10
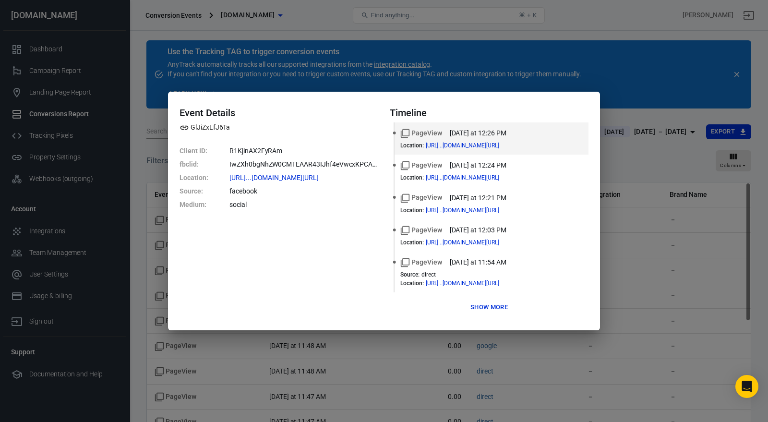
click at [653, 124] on div "Event Details GlJiZxLfJ6Ta Client ID : R1KjinAX2FyRAm fbclid : IwZXh0bgNhZW0CMT…" at bounding box center [384, 211] width 768 height 422
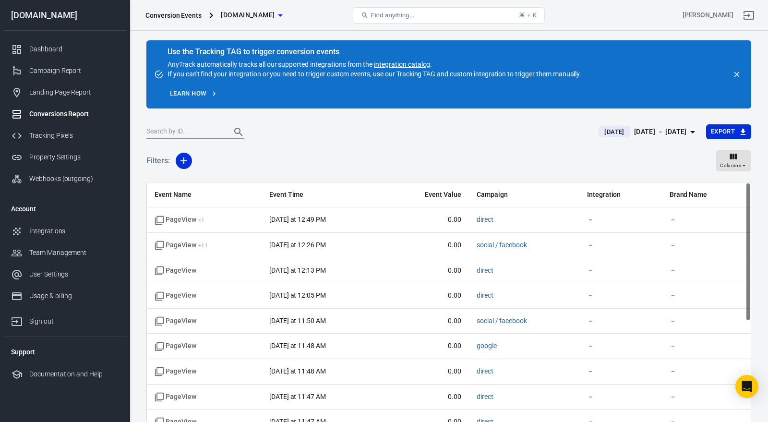
scroll to position [38, 0]
